Goal: Information Seeking & Learning: Learn about a topic

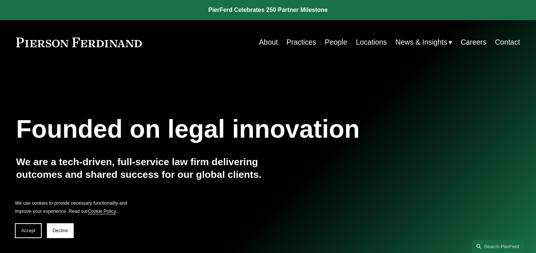
click at [332, 43] on link "People" at bounding box center [335, 42] width 23 height 15
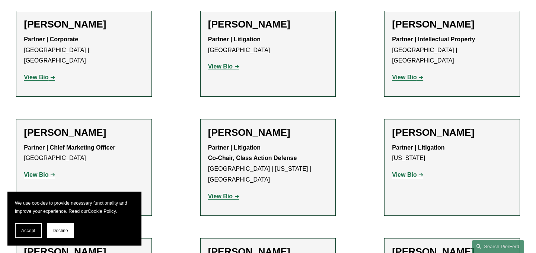
scroll to position [6646, 0]
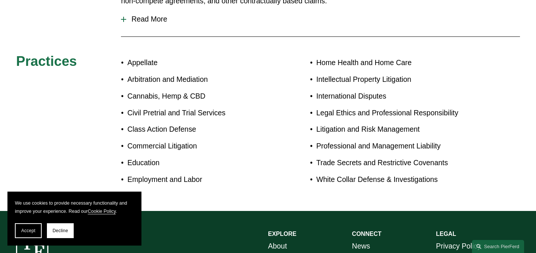
scroll to position [328, 0]
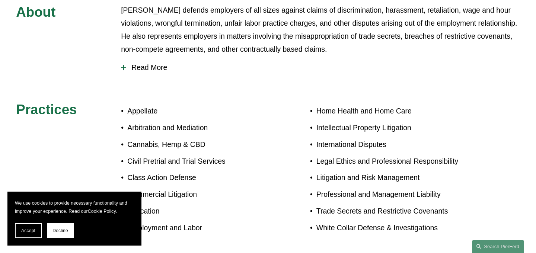
click at [159, 63] on span "Read More" at bounding box center [322, 67] width 393 height 9
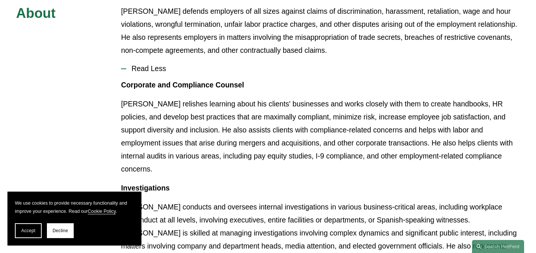
scroll to position [0, 0]
